Goal: Information Seeking & Learning: Learn about a topic

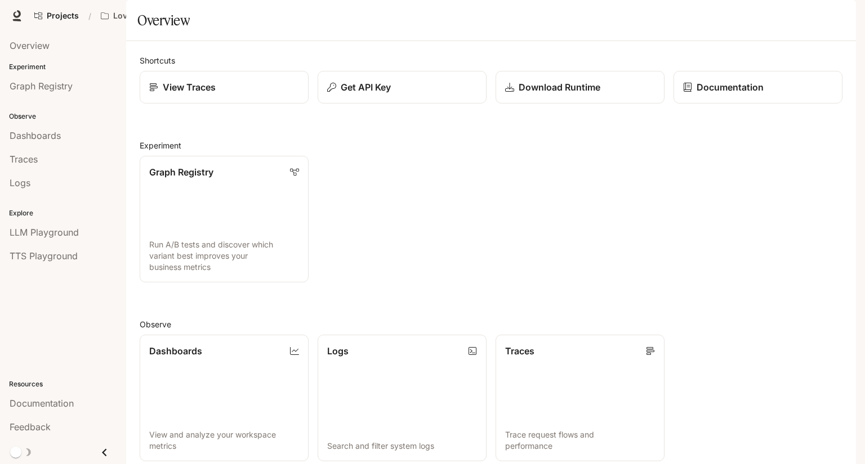
click at [758, 18] on span "Documentation" at bounding box center [766, 16] width 56 height 14
